Goal: Entertainment & Leisure: Consume media (video, audio)

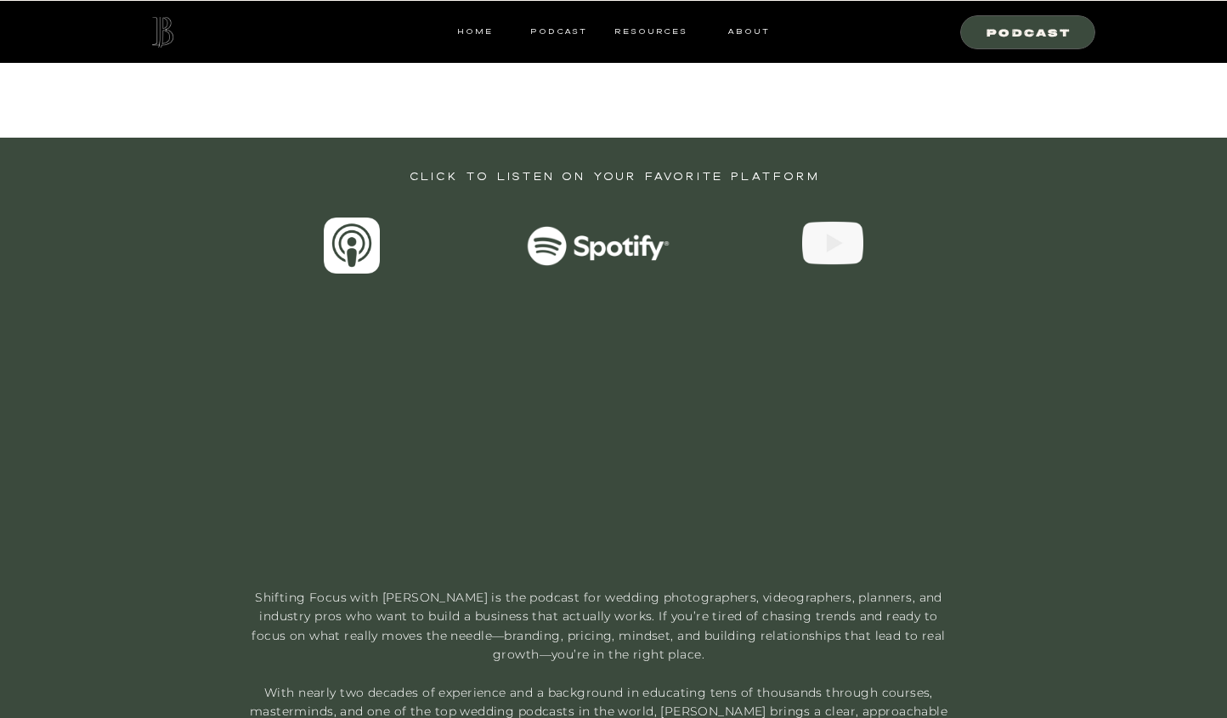
scroll to position [649, 0]
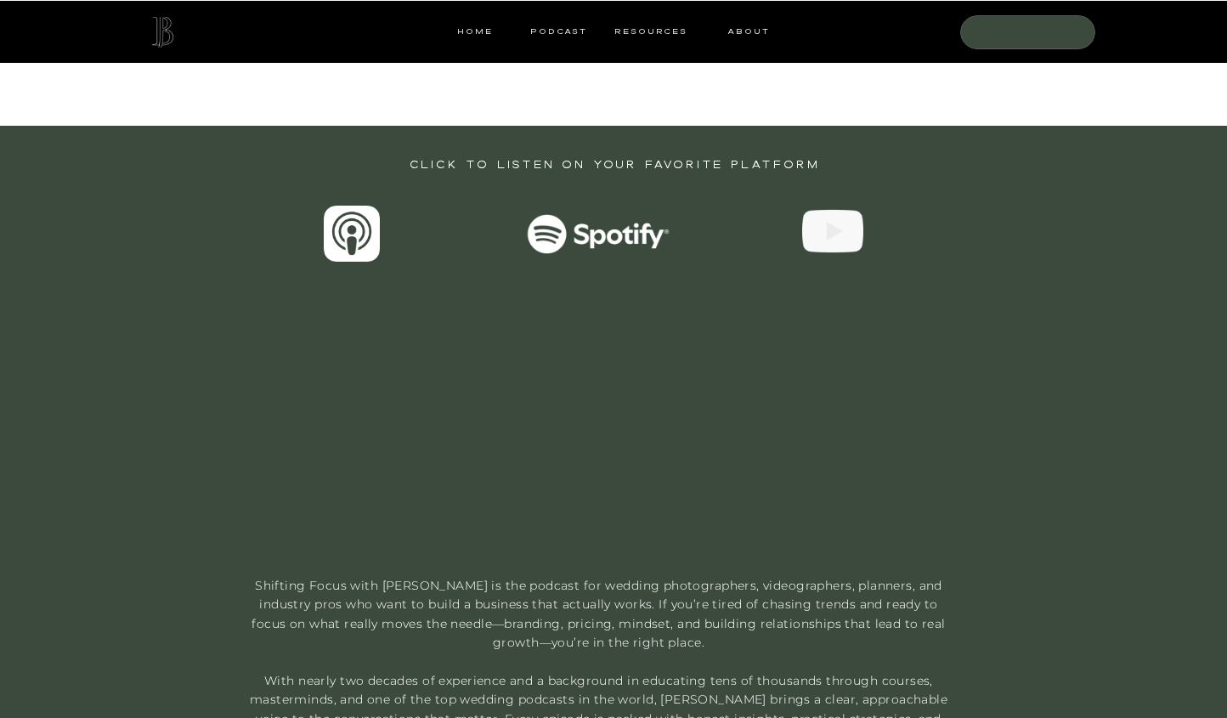
click at [1021, 31] on nav "Podcast" at bounding box center [1029, 31] width 116 height 15
click at [1022, 37] on nav "Podcast" at bounding box center [1029, 31] width 116 height 15
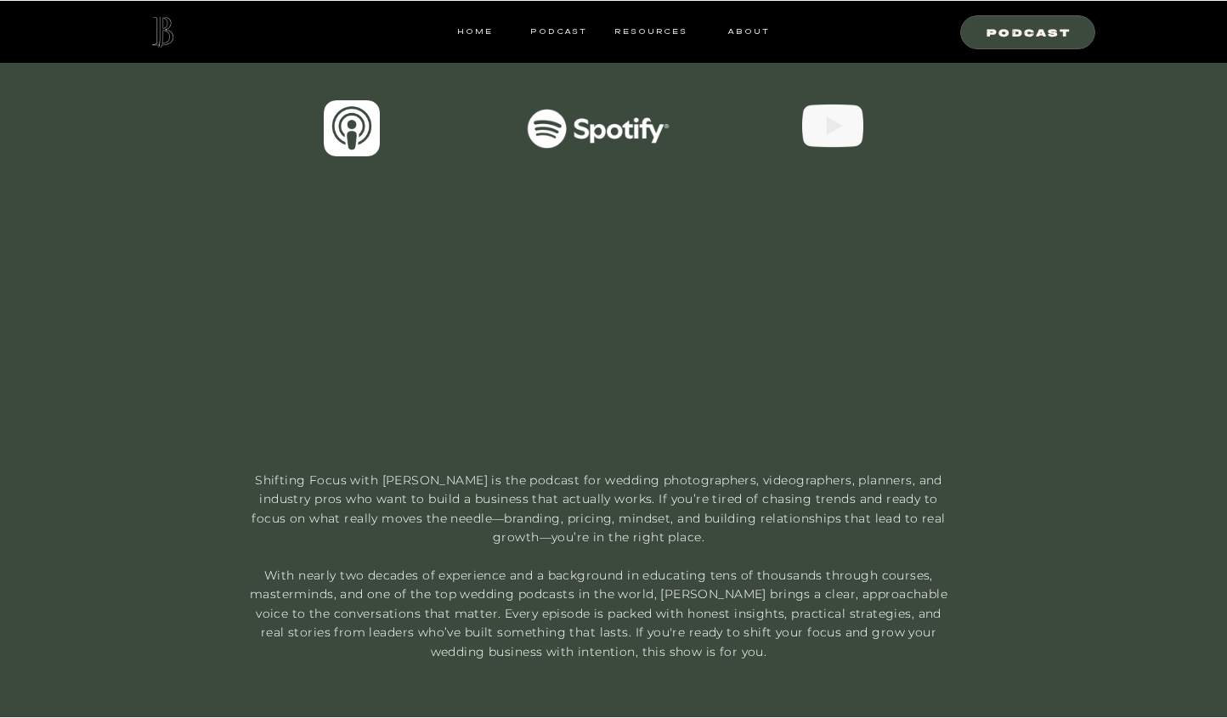
scroll to position [659, 0]
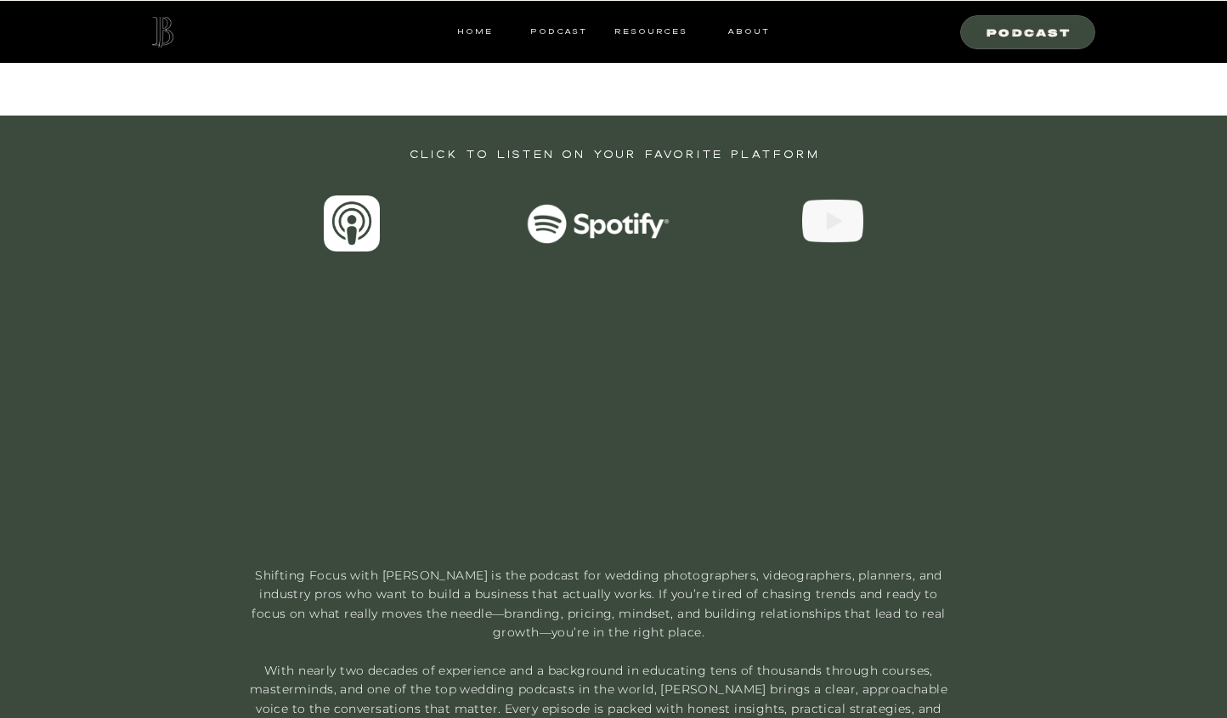
click at [548, 438] on video "Your browser does not support the video tag." at bounding box center [613, 403] width 474 height 267
click at [819, 219] on div at bounding box center [832, 220] width 61 height 61
